Goal: Communication & Community: Answer question/provide support

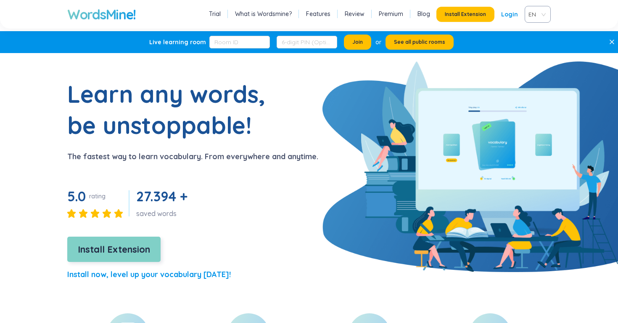
click at [126, 238] on button "Install Extension" at bounding box center [113, 248] width 93 height 25
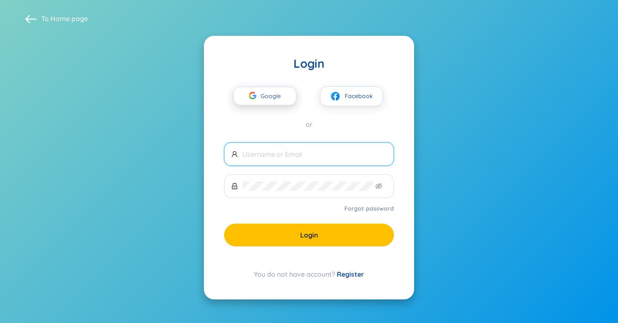
click at [266, 100] on span "Google" at bounding box center [273, 96] width 24 height 18
click at [281, 98] on span "Google" at bounding box center [273, 96] width 24 height 18
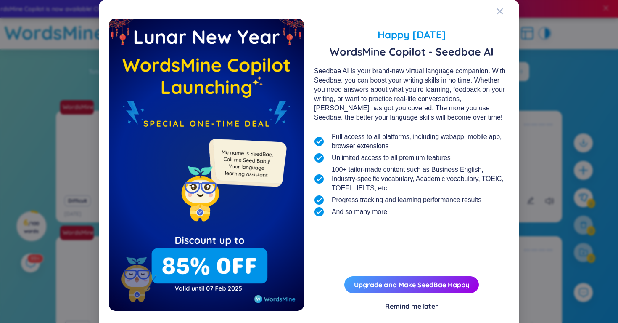
click at [429, 305] on div "Remind me later" at bounding box center [411, 305] width 53 height 9
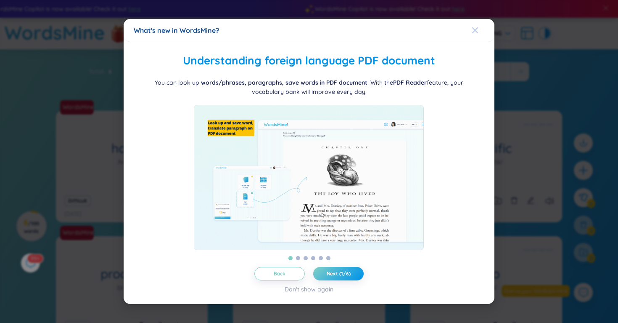
click at [476, 29] on div "Close" at bounding box center [475, 30] width 7 height 23
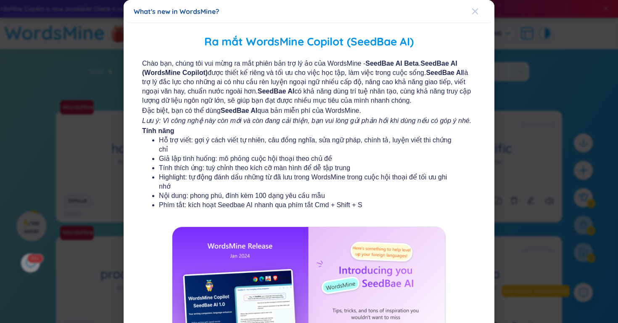
click at [477, 13] on icon "Close" at bounding box center [475, 11] width 6 height 6
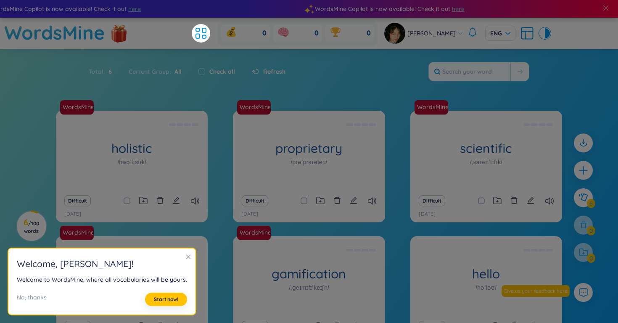
click at [359, 82] on div "Total : 6 Current Group : All Check all Refresh" at bounding box center [309, 76] width 525 height 36
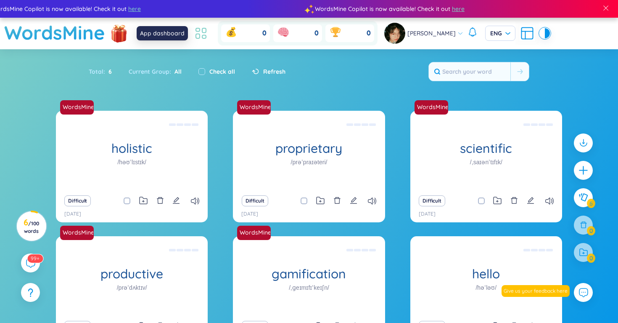
click at [203, 35] on icon at bounding box center [204, 36] width 4 height 3
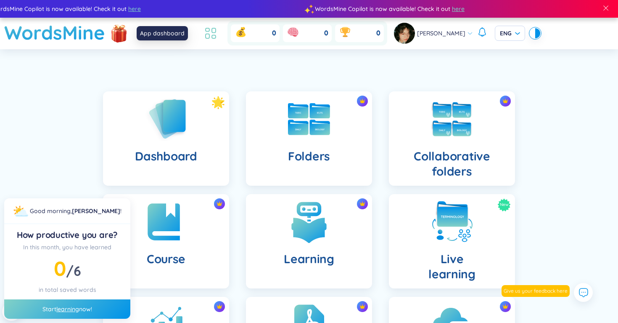
click at [209, 34] on icon at bounding box center [208, 36] width 4 height 5
click at [207, 36] on icon at bounding box center [210, 33] width 15 height 15
click at [88, 310] on div "Start learning now!" at bounding box center [67, 308] width 126 height 19
click at [74, 310] on link "learning" at bounding box center [67, 309] width 23 height 8
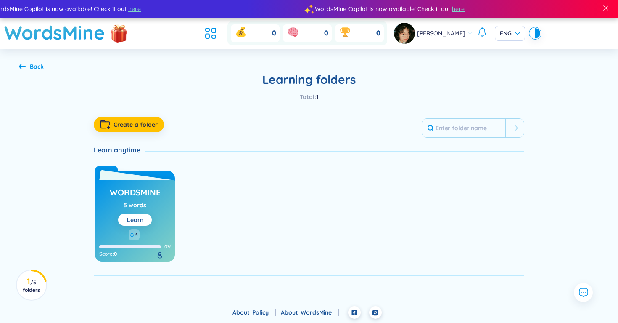
click at [111, 179] on div "WordsMine 5 words Learn 5 0% Score : 0" at bounding box center [135, 211] width 80 height 100
click at [133, 220] on link "Learn" at bounding box center [135, 220] width 16 height 8
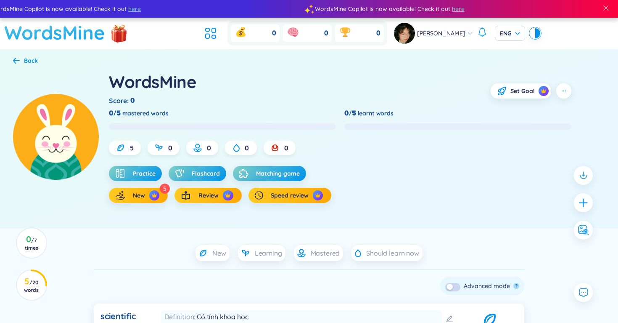
click at [57, 29] on h1 "WordsMine" at bounding box center [54, 33] width 101 height 30
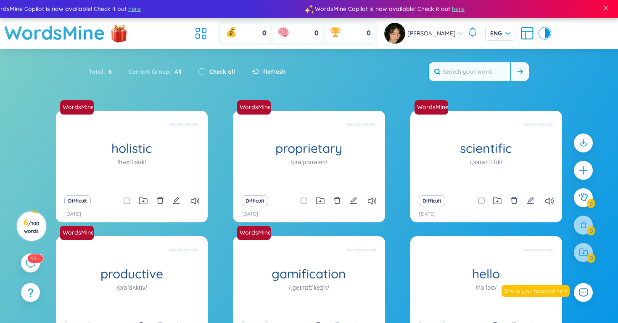
click at [456, 80] on input "text" at bounding box center [470, 71] width 82 height 19
click at [203, 70] on input "checkbox" at bounding box center [202, 71] width 7 height 7
checkbox input "true"
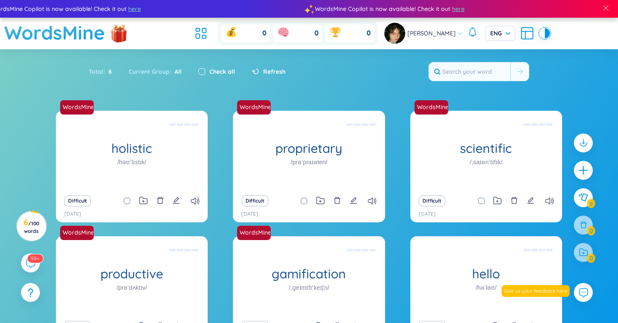
checkbox input "true"
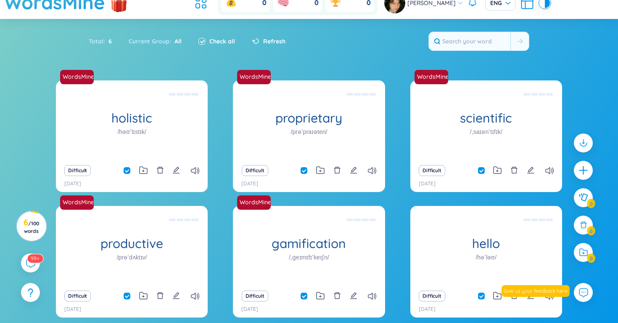
scroll to position [19, 0]
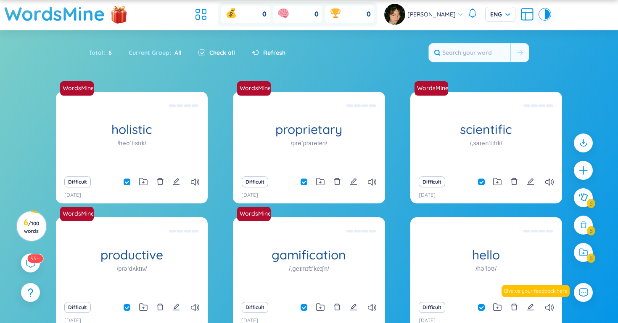
click at [260, 52] on div "Refresh" at bounding box center [269, 52] width 34 height 9
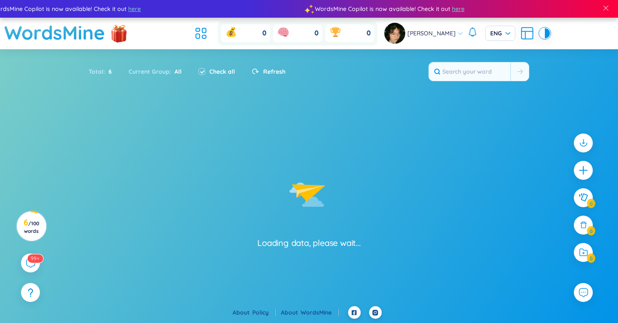
checkbox input "false"
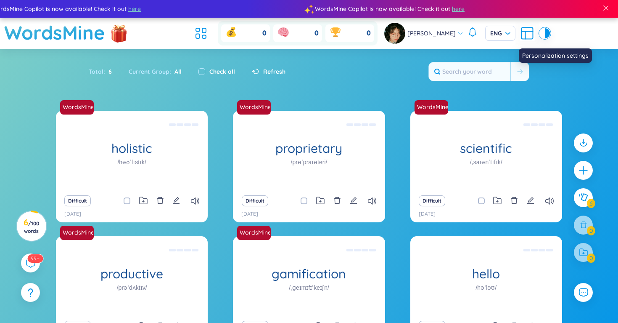
click at [526, 33] on icon at bounding box center [527, 33] width 15 height 15
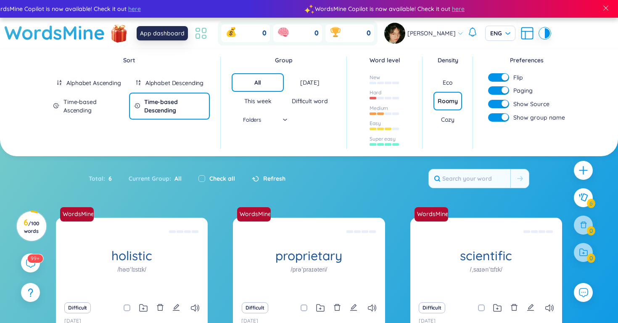
click at [201, 32] on icon at bounding box center [200, 33] width 15 height 15
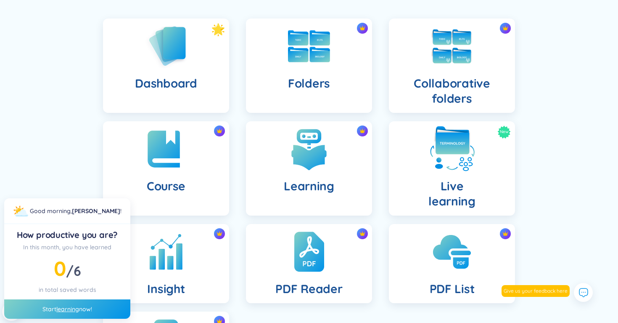
scroll to position [138, 0]
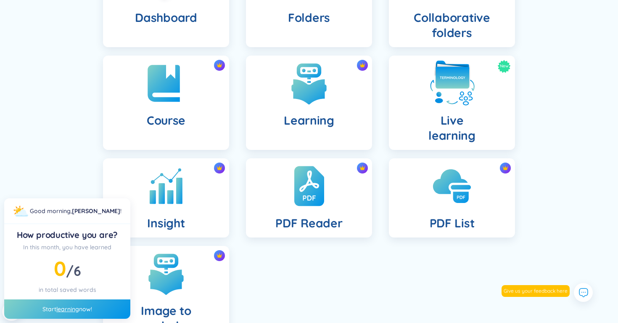
click at [466, 89] on img at bounding box center [452, 83] width 46 height 46
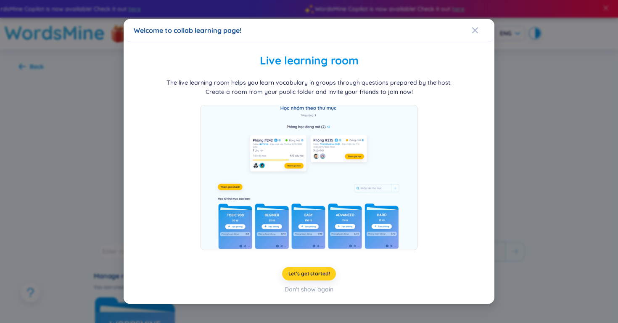
click at [305, 275] on span "Let's get started!" at bounding box center [310, 273] width 42 height 7
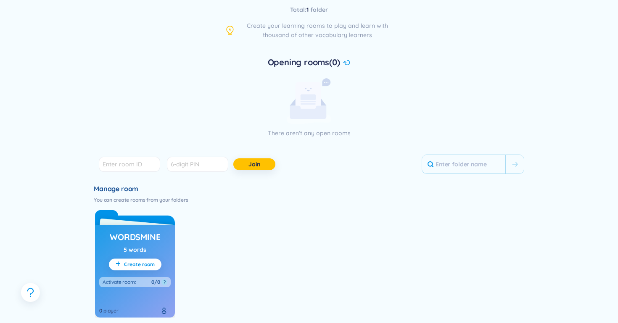
scroll to position [132, 0]
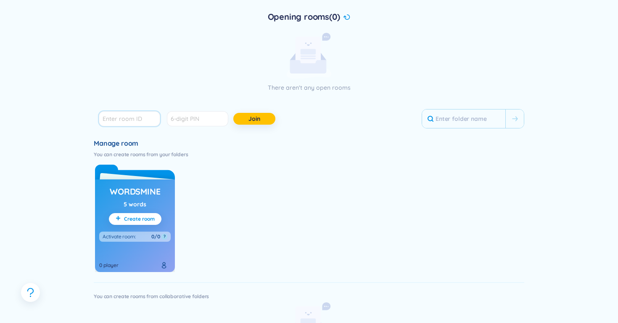
click at [140, 120] on input "number" at bounding box center [129, 118] width 61 height 15
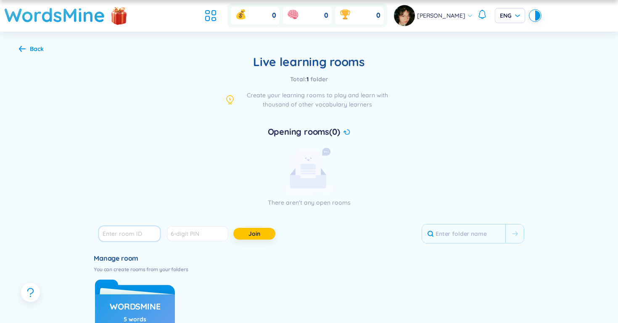
scroll to position [12, 0]
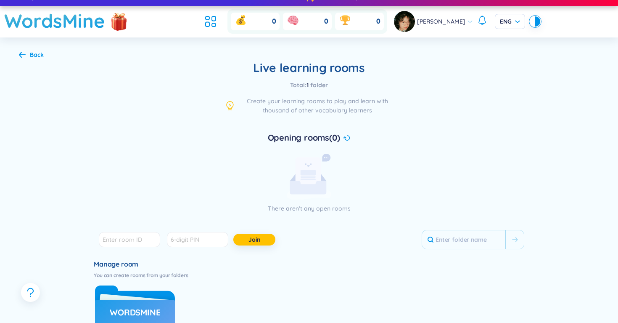
click at [344, 137] on icon at bounding box center [346, 137] width 7 height 5
click at [315, 174] on rect at bounding box center [308, 172] width 15 height 5
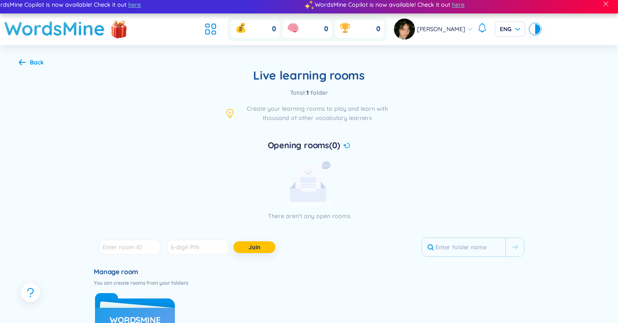
scroll to position [2, 0]
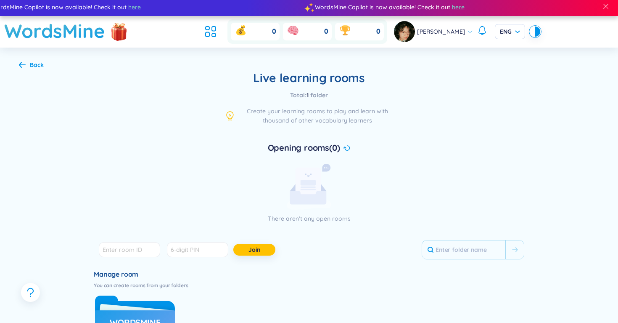
click at [233, 116] on icon at bounding box center [230, 114] width 7 height 7
click at [230, 115] on icon at bounding box center [230, 115] width 1 height 2
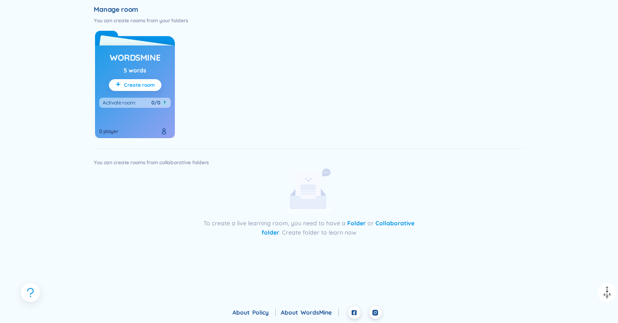
click at [138, 84] on span "Create room" at bounding box center [139, 85] width 31 height 7
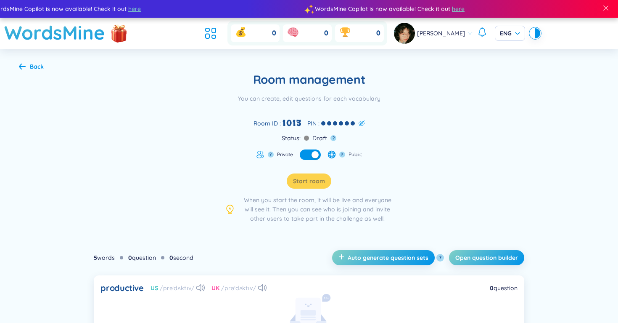
click at [361, 122] on icon at bounding box center [361, 123] width 4 height 4
click at [391, 151] on div "Room management You can create, edit questions for each vocabulary Room ID : 10…" at bounding box center [309, 147] width 580 height 151
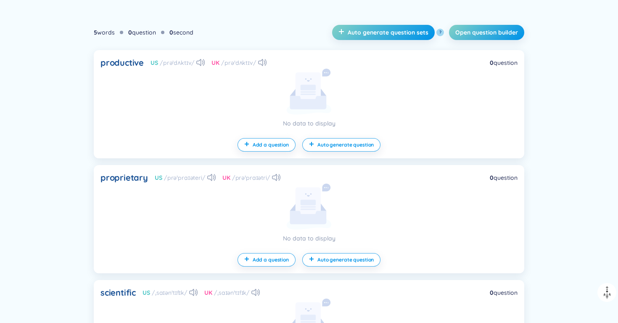
scroll to position [235, 0]
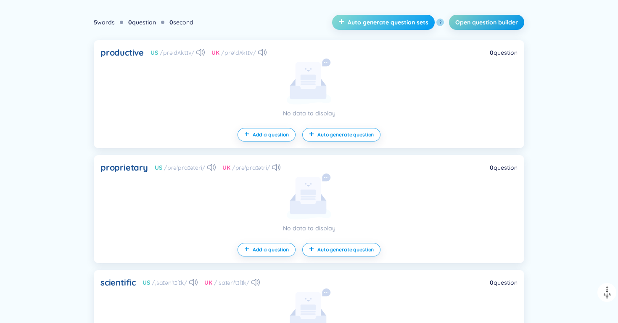
click at [372, 17] on button "Auto generate question sets" at bounding box center [383, 22] width 103 height 15
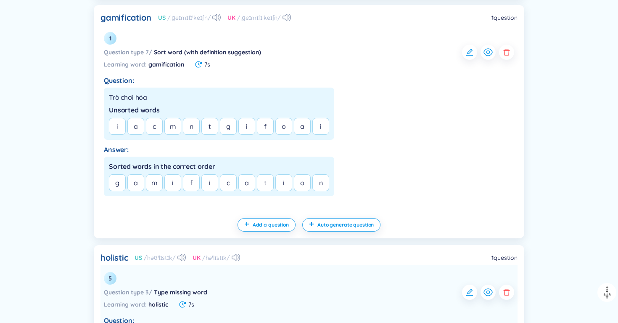
scroll to position [874, 0]
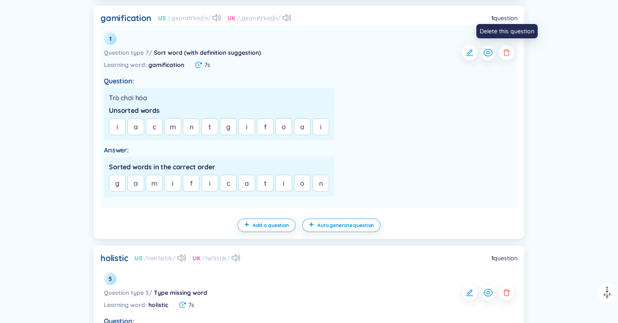
click at [506, 53] on icon "button" at bounding box center [507, 52] width 8 height 8
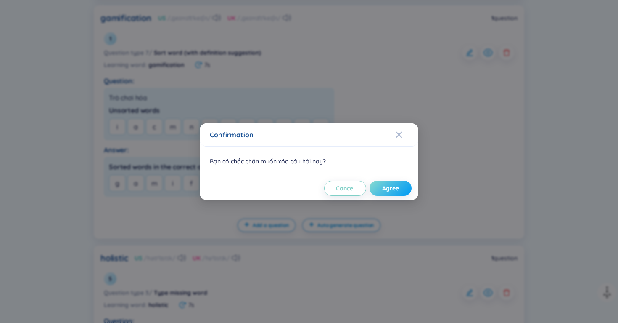
click at [392, 193] on button "Agree" at bounding box center [391, 187] width 42 height 15
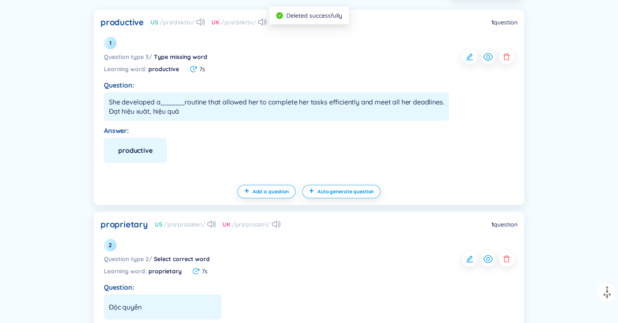
scroll to position [175, 0]
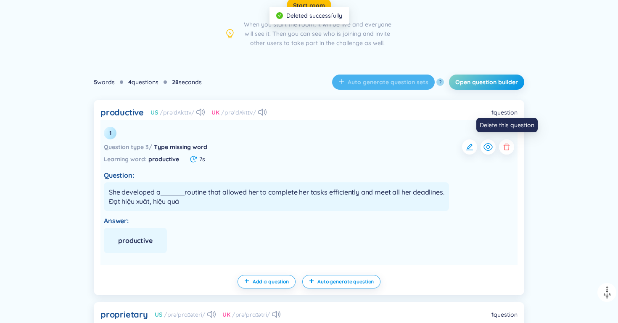
click at [505, 144] on icon "button" at bounding box center [507, 146] width 6 height 7
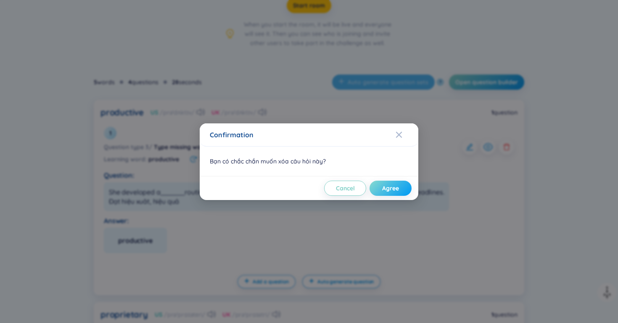
click at [400, 185] on button "Agree" at bounding box center [391, 187] width 42 height 15
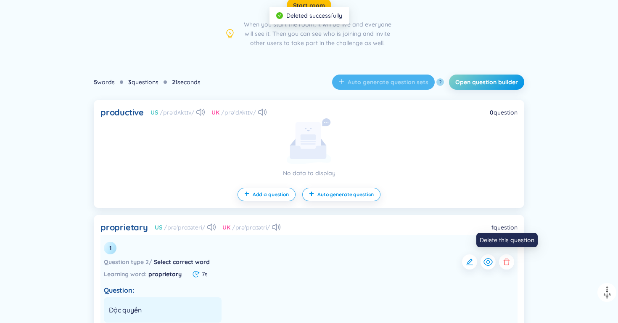
click at [504, 264] on icon "button" at bounding box center [507, 261] width 8 height 8
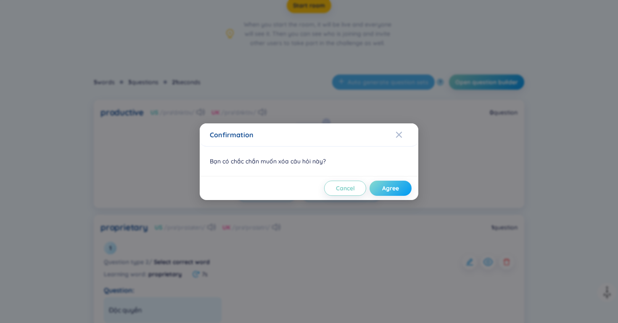
click at [396, 186] on span "Agree" at bounding box center [390, 188] width 17 height 8
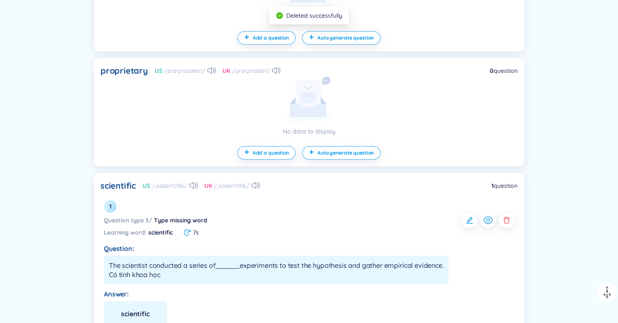
scroll to position [344, 0]
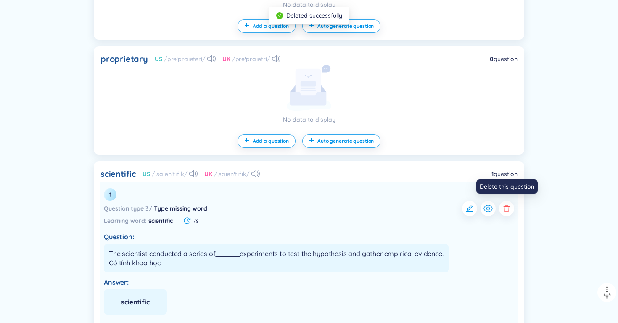
click at [506, 208] on icon "button" at bounding box center [507, 208] width 8 height 8
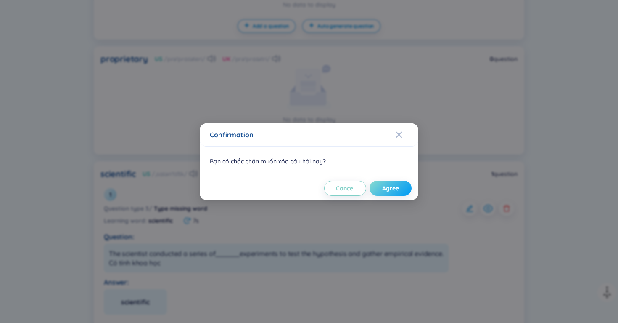
click at [402, 190] on button "Agree" at bounding box center [391, 187] width 42 height 15
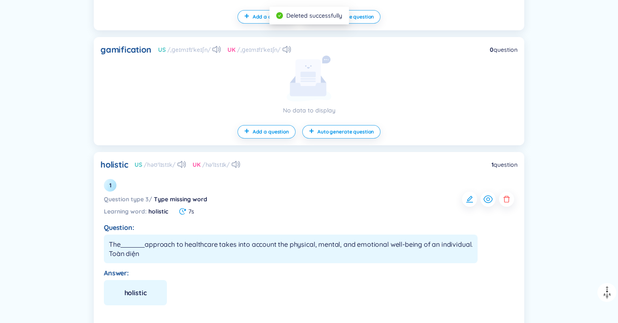
scroll to position [642, 0]
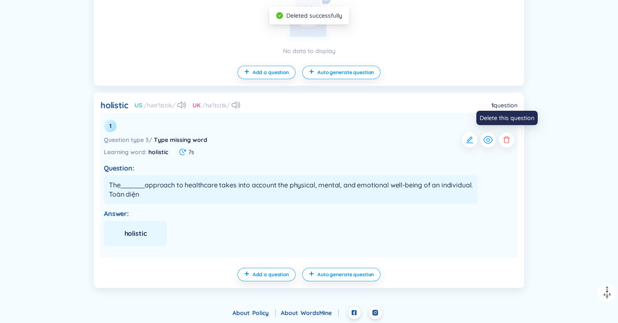
click at [503, 135] on icon "button" at bounding box center [507, 139] width 8 height 8
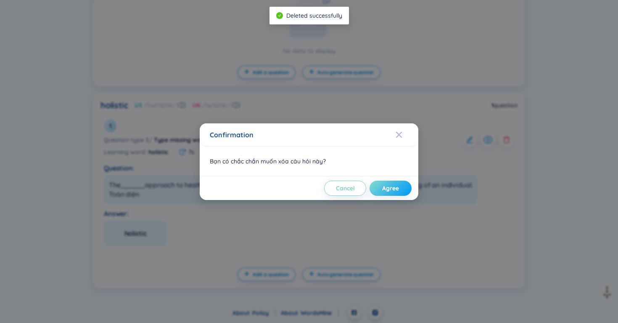
click at [379, 183] on button "Agree" at bounding box center [391, 187] width 42 height 15
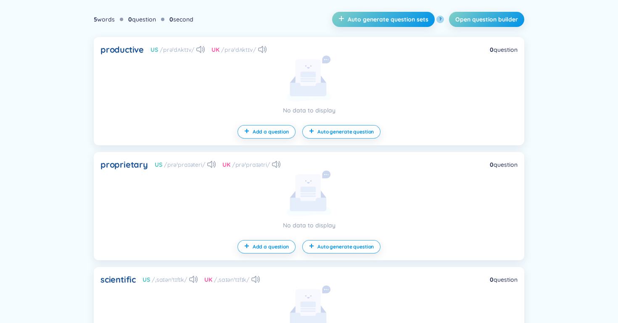
scroll to position [256, 0]
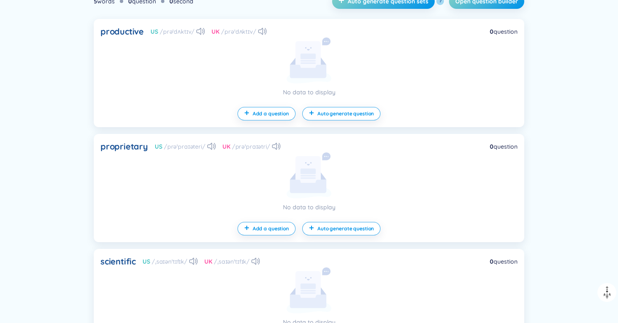
click at [135, 36] on div "productive" at bounding box center [122, 32] width 43 height 12
click at [130, 28] on div "productive" at bounding box center [122, 32] width 43 height 12
click at [205, 105] on div "productive US /prəˈdʌktɪv/ UK /prəˈdʌktɪv/ 0 question No data to display Add a …" at bounding box center [309, 73] width 431 height 108
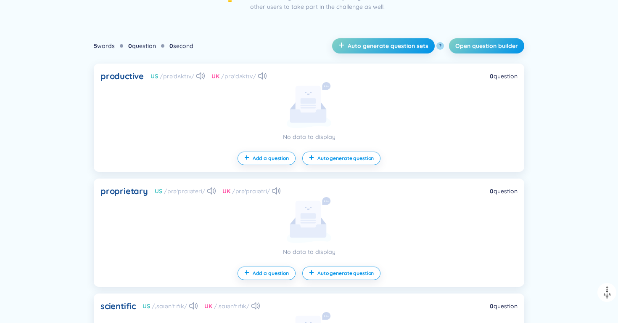
scroll to position [211, 0]
click at [98, 46] on div "5 words" at bounding box center [104, 46] width 21 height 9
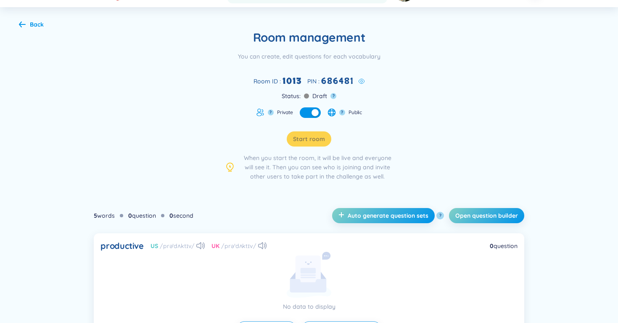
scroll to position [0, 0]
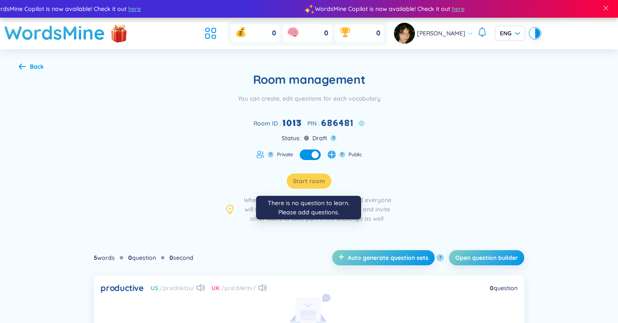
click at [313, 180] on div "Start room" at bounding box center [309, 180] width 45 height 15
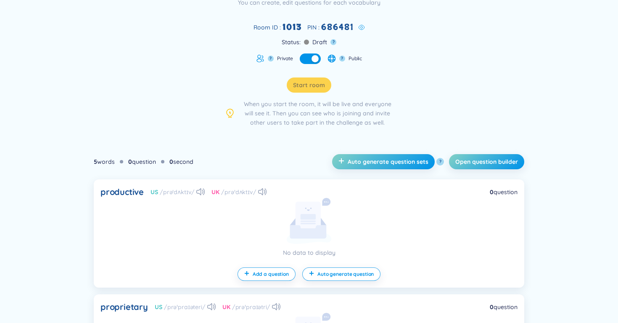
scroll to position [105, 0]
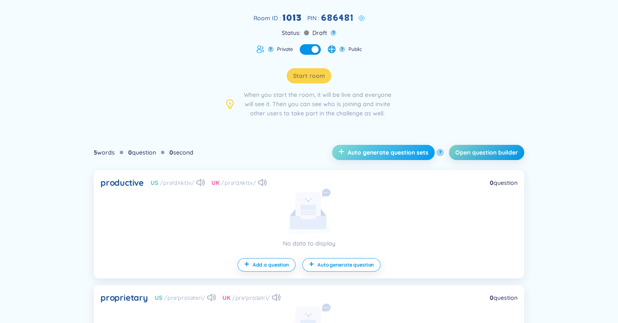
click at [348, 150] on span "Auto generate question sets" at bounding box center [388, 152] width 81 height 8
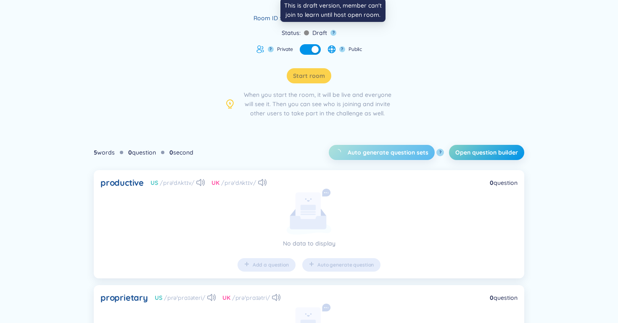
click at [333, 32] on button "?" at bounding box center [334, 33] width 6 height 6
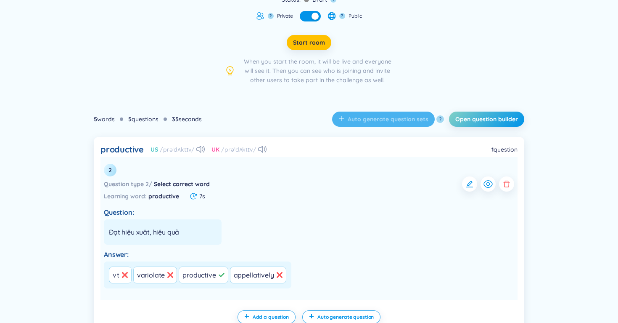
scroll to position [78, 0]
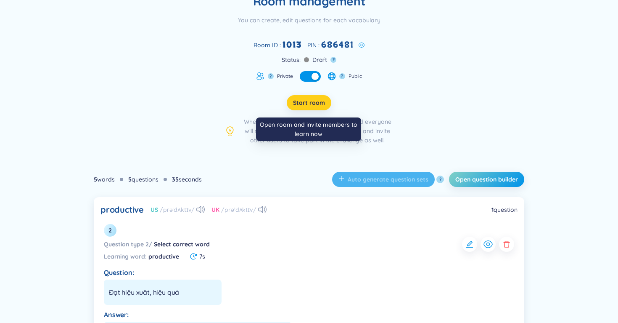
click at [307, 108] on button "Start room" at bounding box center [309, 102] width 45 height 15
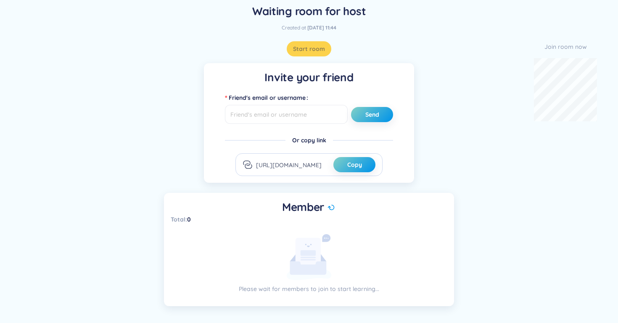
scroll to position [52, 0]
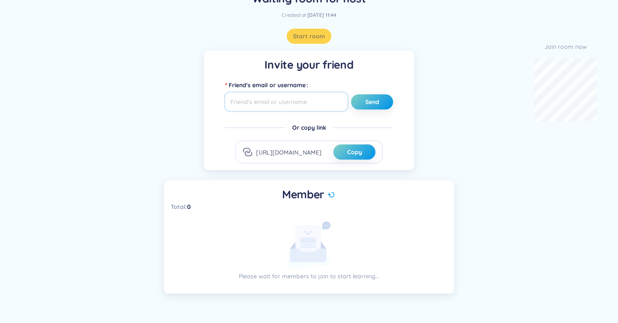
click at [293, 103] on input "text" at bounding box center [286, 101] width 123 height 19
type input "a"
click at [273, 103] on input "nielong081256"[DOMAIN_NAME]" at bounding box center [286, 101] width 123 height 19
type input "[EMAIL_ADDRESS][DOMAIN_NAME]"
click at [373, 104] on span "Send" at bounding box center [373, 102] width 14 height 8
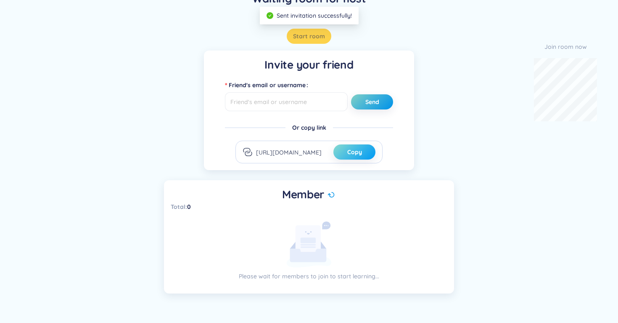
click at [355, 156] on button "Copy" at bounding box center [355, 151] width 42 height 15
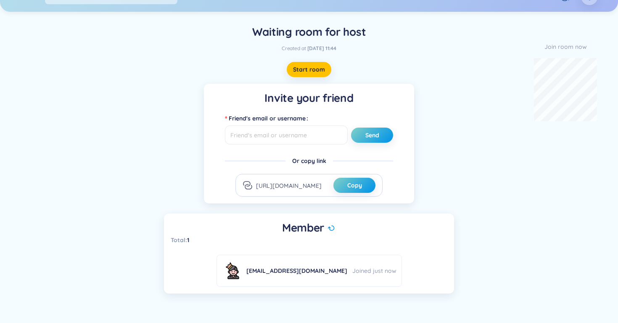
scroll to position [19, 0]
click at [310, 74] on button "Start room" at bounding box center [309, 69] width 45 height 15
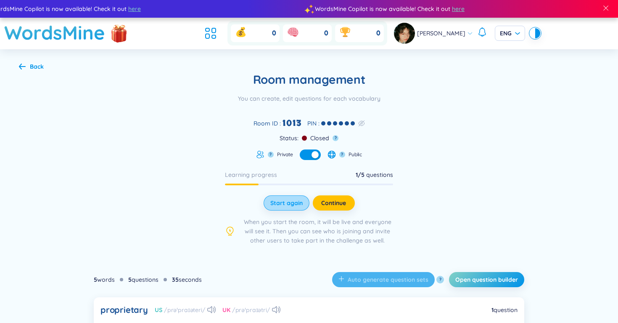
click at [297, 205] on span "Start again" at bounding box center [286, 203] width 32 height 8
